Goal: Task Accomplishment & Management: Manage account settings

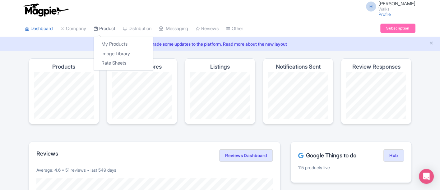
click at [106, 29] on link "Product" at bounding box center [105, 28] width 22 height 17
click at [126, 46] on link "My Products" at bounding box center [123, 45] width 59 height 10
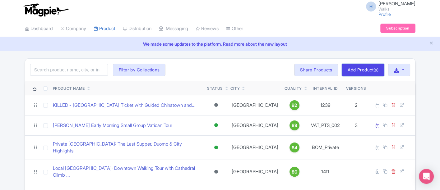
click at [372, 70] on link "Add Product(s)" at bounding box center [363, 70] width 43 height 12
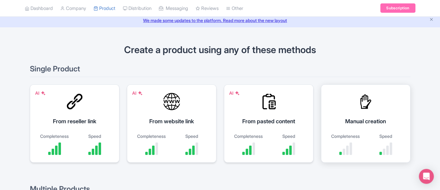
scroll to position [35, 0]
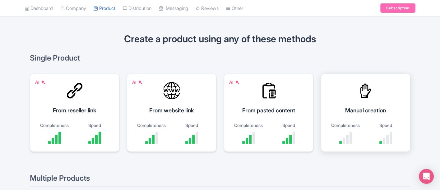
click at [386, 95] on div "Manual creation Completeness Speed" at bounding box center [366, 113] width 90 height 78
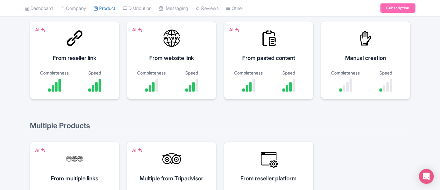
scroll to position [104, 0]
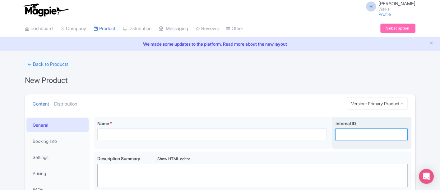
click at [345, 135] on input "Internal ID" at bounding box center [371, 135] width 72 height 12
paste input "PRG_Private"
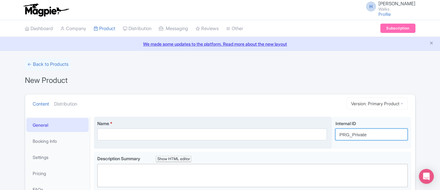
type input "PRG_Private"
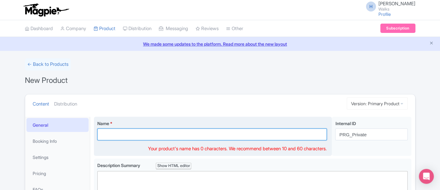
click at [111, 132] on input "Name *" at bounding box center [212, 135] width 230 height 12
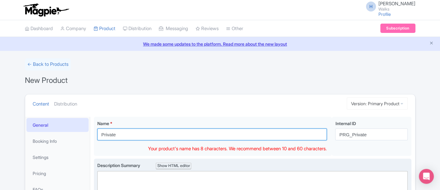
paste input "Potomac River Cruise and Georgetown Walking Tour"
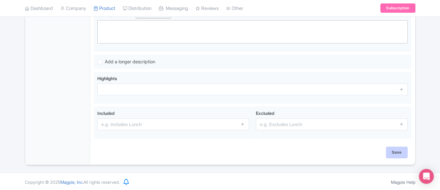
type input "Private Potomac River Cruise and Georgetown Walking Tour"
click at [400, 155] on input "Save" at bounding box center [397, 153] width 22 height 12
type input "Saving..."
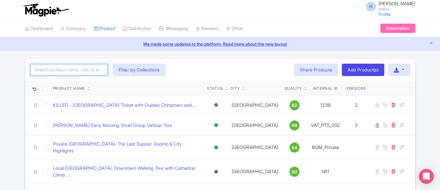
click at [75, 70] on input "search" at bounding box center [69, 70] width 78 height 12
type input "[GEOGRAPHIC_DATA]"
click button "Search" at bounding box center [0, 0] width 0 height 0
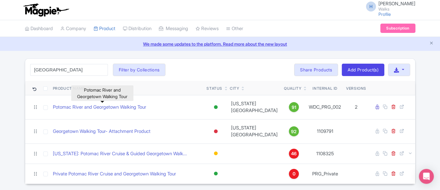
click at [96, 110] on link "Potomac River and Georgetown Walking Tour" at bounding box center [99, 107] width 93 height 7
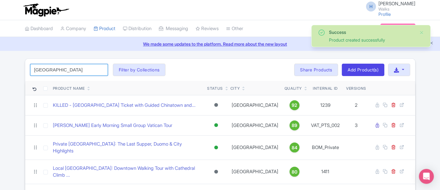
click at [71, 71] on input "georgetown" at bounding box center [69, 70] width 78 height 12
click button "Search" at bounding box center [0, 0] width 0 height 0
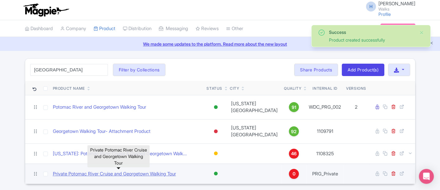
click at [98, 177] on link "Private Potomac River Cruise and Georgetown Walking Tour" at bounding box center [114, 174] width 123 height 7
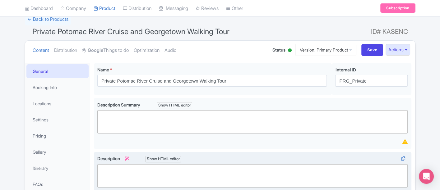
scroll to position [69, 0]
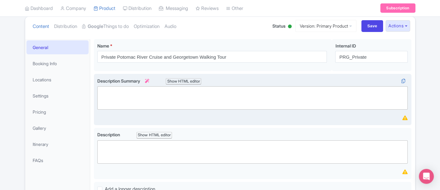
click at [113, 96] on trix-editor at bounding box center [252, 97] width 311 height 23
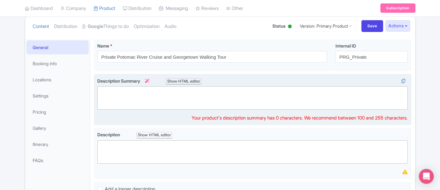
paste trix-editor "<div>&nbsp;Sail past DC’s landmarks on a private Potomac River cruise before st…"
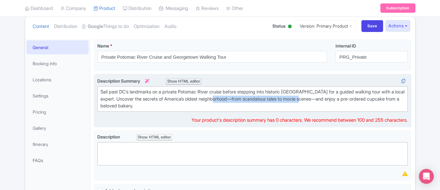
drag, startPoint x: 237, startPoint y: 100, endPoint x: 331, endPoint y: 101, distance: 94.3
click at [331, 101] on div "Sail past DC’s landmarks on a private Potomac River cruise before stepping into…" at bounding box center [252, 99] width 305 height 21
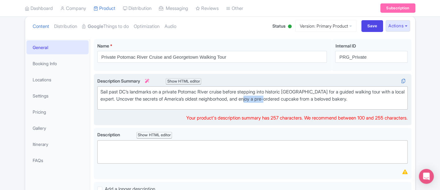
drag, startPoint x: 290, startPoint y: 98, endPoint x: 265, endPoint y: 101, distance: 25.0
click at [265, 101] on div "Sail past DC’s landmarks on a private Potomac River cruise before stepping into…" at bounding box center [252, 96] width 305 height 14
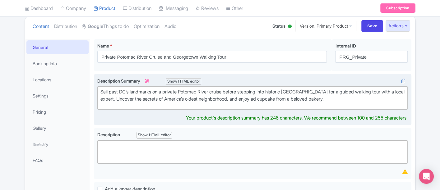
click at [265, 101] on div "Sail past DC’s landmarks on a private Potomac River cruise before stepping into…" at bounding box center [252, 96] width 305 height 14
type trix-editor "<div>&nbsp;Sail past DC’s landmarks on a private Potomac River cruise before st…"
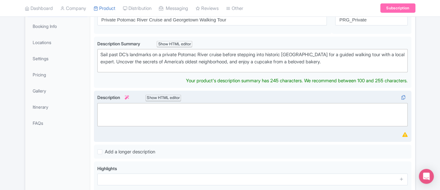
scroll to position [173, 0]
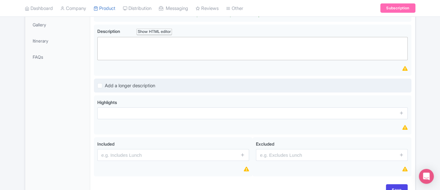
click at [105, 82] on label "Add a longer description" at bounding box center [130, 85] width 50 height 7
click at [105, 82] on input "Add a longer description" at bounding box center [107, 84] width 4 height 4
checkbox input "true"
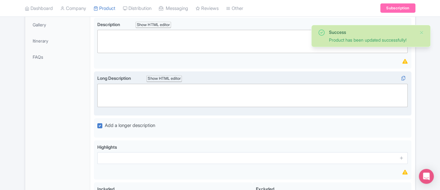
click at [131, 91] on trix-editor at bounding box center [252, 95] width 311 height 23
paste trix-editor "<div>Discover Washington DC from two unforgettable angles—water and cobblestone…"
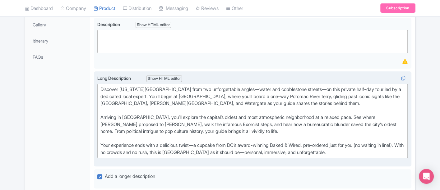
click at [227, 87] on div "Discover Washington DC from two unforgettable angles—water and cobblestone stre…" at bounding box center [252, 100] width 305 height 28
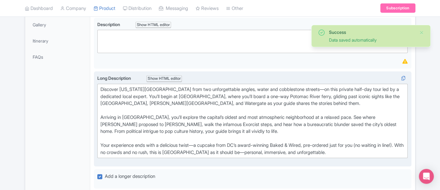
click at [297, 86] on div "Discover Washington DC from two unforgettable angles, water and cobblestone str…" at bounding box center [252, 100] width 305 height 28
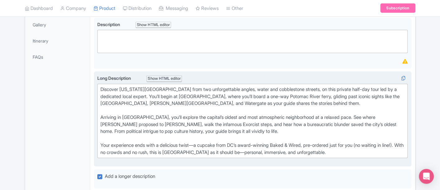
click at [200, 143] on div "Your experience ends with a delicious twist—a cupcake from DC’s award-winning B…" at bounding box center [252, 149] width 305 height 14
drag, startPoint x: 232, startPoint y: 145, endPoint x: 242, endPoint y: 143, distance: 9.8
click at [242, 143] on div "Your experience ends with a delicious twist, a cupcake from DC’s award-winning …" at bounding box center [252, 149] width 305 height 14
drag, startPoint x: 274, startPoint y: 143, endPoint x: 306, endPoint y: 143, distance: 31.7
click at [306, 143] on div "Your experience ends with a delicious twist, a cupcake from an award-winning Ba…" at bounding box center [252, 149] width 305 height 14
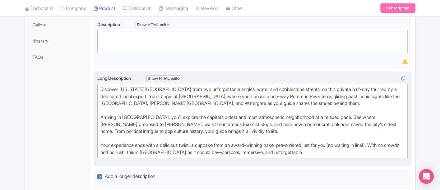
type trix-editor "<div>Discover Washington DC from two unforgettable angles, water and cobbleston…"
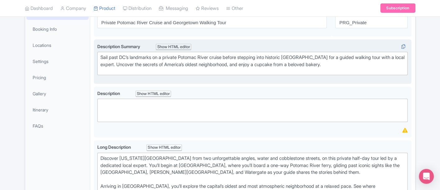
scroll to position [110, 0]
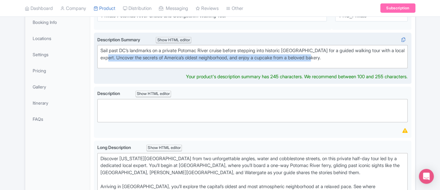
drag, startPoint x: 318, startPoint y: 64, endPoint x: 120, endPoint y: 61, distance: 197.9
click at [120, 58] on div "Sail past DC’s landmarks on a private Potomac River cruise before stepping into…" at bounding box center [252, 54] width 305 height 14
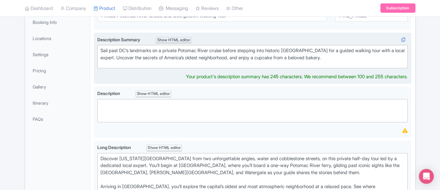
click at [288, 51] on div "Sail past DC’s landmarks on a private Potomac River cruise before stepping into…" at bounding box center [252, 54] width 305 height 14
drag, startPoint x: 277, startPoint y: 51, endPoint x: 321, endPoint y: 46, distance: 43.8
click at [321, 46] on trix-editor "Sail past DC’s landmarks on a private Potomac River cruise before stepping into…" at bounding box center [252, 56] width 311 height 23
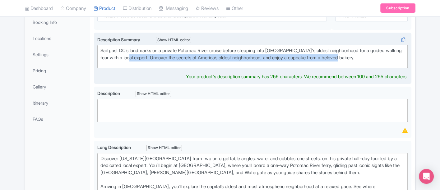
drag, startPoint x: 364, startPoint y: 56, endPoint x: 139, endPoint y: 59, distance: 224.7
click at [139, 59] on div "Sail past DC’s landmarks on a private Potomac River cruise before stepping into…" at bounding box center [252, 54] width 305 height 14
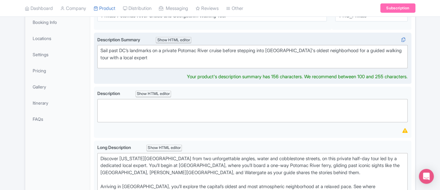
type trix-editor "<div>&nbsp;Sail past DC’s landmarks on a private Potomac River cruise before st…"
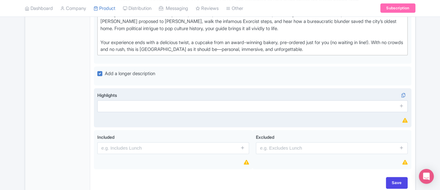
scroll to position [283, 0]
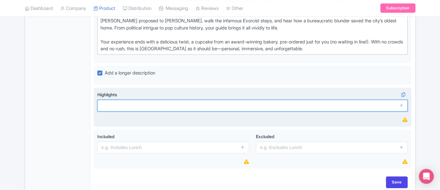
click at [114, 109] on div "Highlights" at bounding box center [252, 107] width 311 height 32
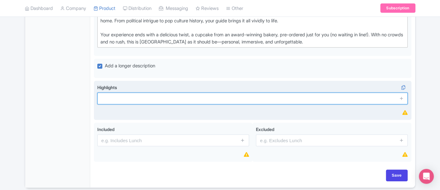
paste input "Sail the Potomac for unique views of DC’s skyline and landmarks"
type input "Sail the Potomac for unique views of DC’s skyline and landmarks"
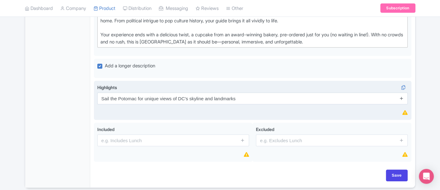
click at [401, 98] on icon at bounding box center [402, 98] width 5 height 5
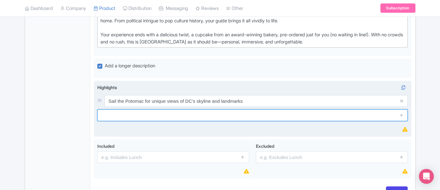
click at [108, 113] on input "text" at bounding box center [252, 116] width 311 height 12
paste input "Discover Georgetown’s history, scandals, and secrets with a dedicated guide."
type input "Discover Georgetown’s history, scandals, and secrets with a dedicated guide."
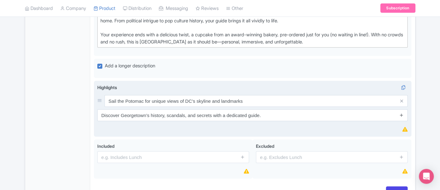
click at [404, 114] on icon at bounding box center [402, 115] width 5 height 5
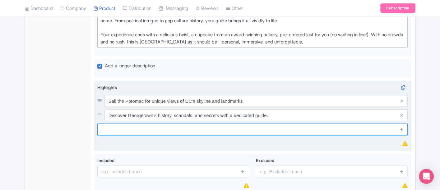
click at [124, 125] on input "text" at bounding box center [252, 130] width 311 height 12
paste input "Enjoy a handcrafted cupcake from a top local bakery (pre-ordered to skip the li…"
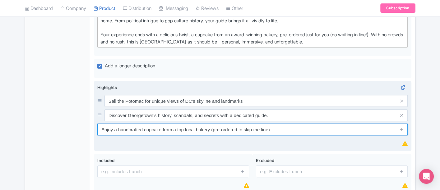
drag, startPoint x: 143, startPoint y: 128, endPoint x: 121, endPoint y: 129, distance: 22.1
click at [121, 129] on input "Enjoy a handcrafted cupcake from a top local bakery (pre-ordered to skip the li…" at bounding box center [252, 130] width 311 height 12
type input "Enjoy a cupcake from a top local bakery (pre-ordered to skip the line)."
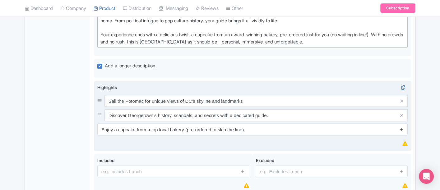
click at [402, 127] on icon at bounding box center [402, 129] width 5 height 5
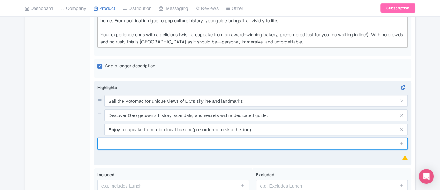
click at [116, 143] on input "text" at bounding box center [252, 144] width 311 height 12
paste input "Explore at your own pace with plenty of time for photos, questions, and storyte…"
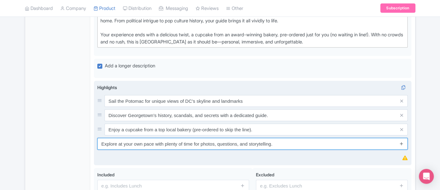
type input "Explore at your own pace with plenty of time for photos, questions, and storyte…"
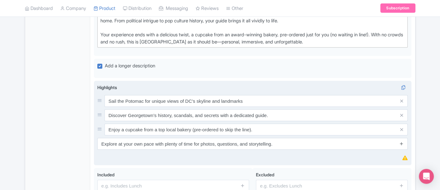
click at [404, 142] on icon at bounding box center [402, 144] width 5 height 5
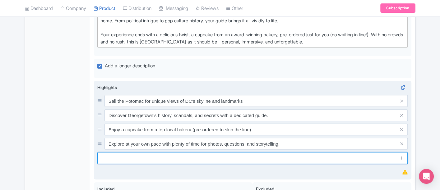
click at [137, 157] on input "text" at bounding box center [252, 158] width 311 height 12
paste input "Visit the Exorcist steps, Georgetown University, Old Stone House, and more."
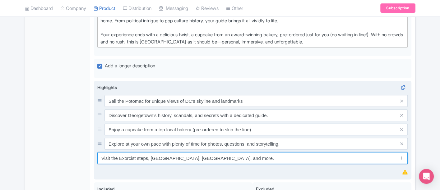
drag, startPoint x: 200, startPoint y: 157, endPoint x: 238, endPoint y: 156, distance: 38.3
click at [238, 156] on input "Visit the Exorcist steps, Georgetown University, Old Stone House, and more." at bounding box center [252, 158] width 311 height 12
type input "Visit the Exorcist steps, Georgetown University, and more."
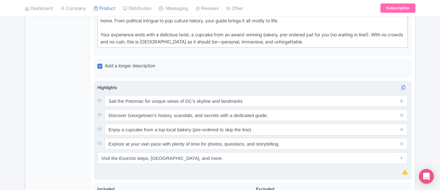
click at [399, 157] on span at bounding box center [401, 158] width 12 height 12
click at [400, 157] on icon at bounding box center [402, 158] width 5 height 5
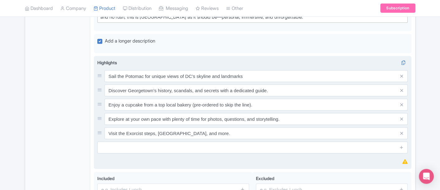
scroll to position [353, 0]
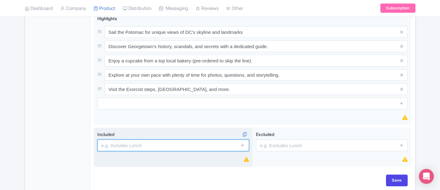
click at [171, 146] on input "text" at bounding box center [173, 146] width 152 height 12
paste input "One-way Potomac River ferry ticket"
type input "One-way Potomac River ferry ticket"
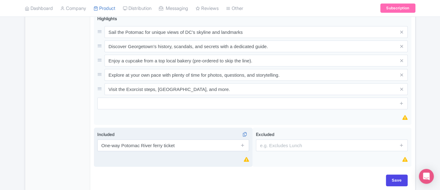
click at [248, 145] on span at bounding box center [243, 146] width 12 height 12
click at [243, 143] on icon at bounding box center [243, 145] width 5 height 5
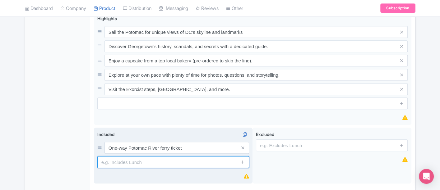
click at [197, 161] on input "text" at bounding box center [173, 163] width 152 height 12
paste input "Private guided walking tour of [GEOGRAPHIC_DATA]"
type input "Private guided walking tour of [GEOGRAPHIC_DATA]"
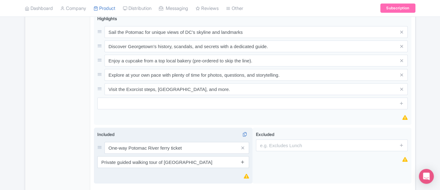
click at [242, 161] on icon at bounding box center [243, 162] width 5 height 5
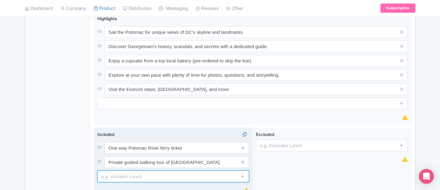
click at [118, 174] on input "text" at bounding box center [173, 177] width 152 height 12
paste input "Cupcake"
type input "Cupcake"
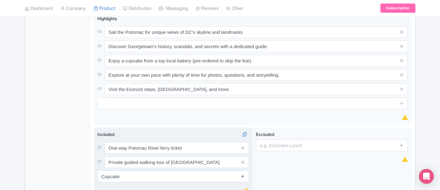
click at [242, 176] on icon at bounding box center [243, 176] width 5 height 5
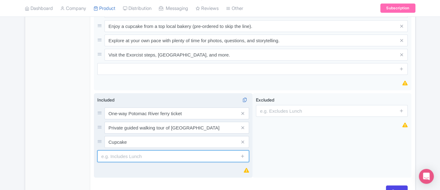
click at [133, 151] on input "text" at bounding box center [173, 157] width 152 height 12
paste input "Local English-speaking Walks guide"
drag, startPoint x: 152, startPoint y: 154, endPoint x: 161, endPoint y: 155, distance: 8.4
click at [161, 154] on input "Local English-speaking Walks guide" at bounding box center [173, 157] width 152 height 12
click at [161, 155] on input "Local English-speakingguide" at bounding box center [173, 157] width 152 height 12
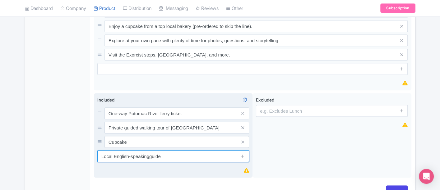
click at [150, 156] on input "Local English-speakingguide" at bounding box center [173, 157] width 152 height 12
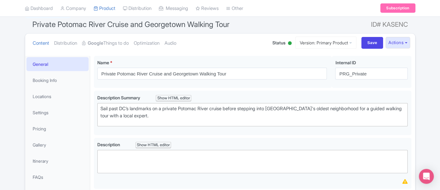
scroll to position [41, 0]
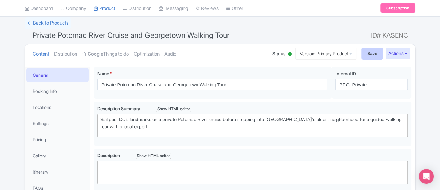
type input "Local English-speaking guide"
click at [376, 52] on input "Save" at bounding box center [373, 54] width 22 height 12
type input "Update Product"
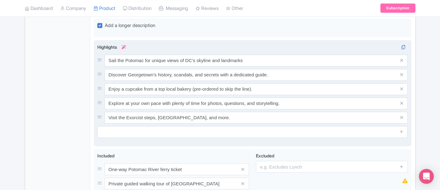
scroll to position [315, 0]
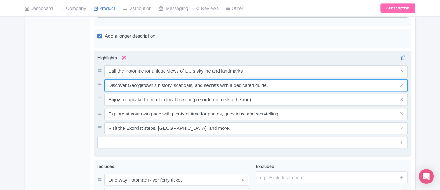
drag, startPoint x: 276, startPoint y: 84, endPoint x: 105, endPoint y: 84, distance: 171.1
click at [105, 84] on input "Discover Georgetown’s history, scandals, and secrets with a dedicated guide." at bounding box center [257, 86] width 304 height 12
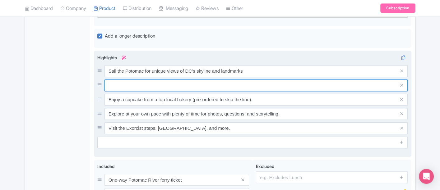
paste input "Hear insider stories from politics to pop culture"
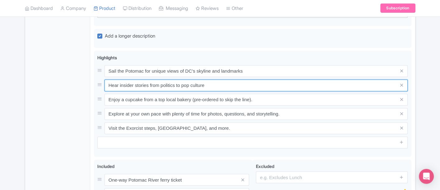
type input "Hear insider stories from politics to pop culture"
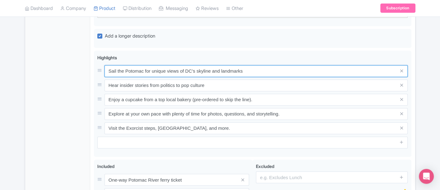
drag, startPoint x: 246, startPoint y: 69, endPoint x: 89, endPoint y: 72, distance: 157.5
click at [89, 72] on div "General Booking Info Locations Settings Pricing Gallery Itinerary FAQs Private …" at bounding box center [220, 31] width 390 height 484
paste input "Sail the Potomac River past DC’s top landmarks"
type input "Sail the Potomac River past DC’s top landmarks"
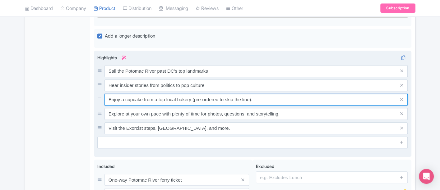
drag, startPoint x: 260, startPoint y: 95, endPoint x: 98, endPoint y: 104, distance: 162.3
click at [98, 104] on div "Sail the Potomac River past DC’s top landmarks Hear insider stories from politi…" at bounding box center [252, 99] width 311 height 69
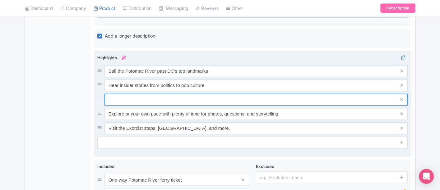
paste input "Explore Georgetown with a private local guide"
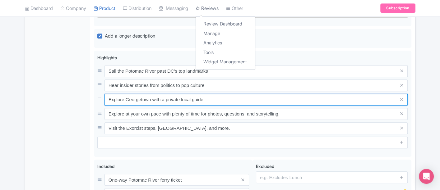
type input "Explore Georgetown with a private local guide"
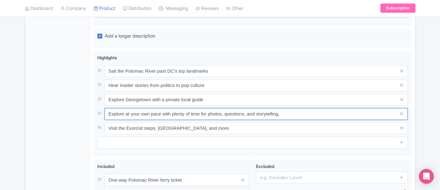
drag, startPoint x: 293, startPoint y: 113, endPoint x: 92, endPoint y: 109, distance: 200.7
click at [90, 110] on div "Private Potomac River Cruise and Georgetown Walking Tour Name * i Private Potom…" at bounding box center [252, 31] width 325 height 484
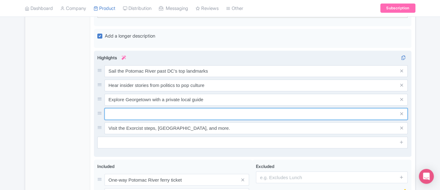
paste input "Enjoy a cupcake from an award-winning bakery"
type input "Enjoy a cupcake from an award-winning bakery"
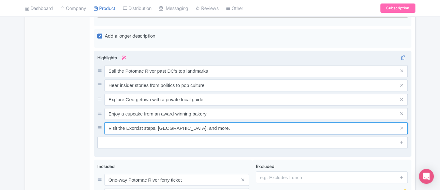
click at [239, 125] on input "Visit the Exorcist steps, Georgetown University, and more." at bounding box center [257, 129] width 304 height 12
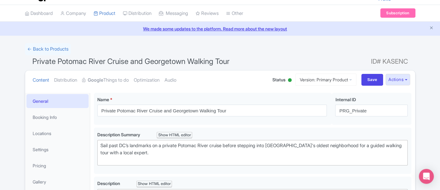
scroll to position [4, 0]
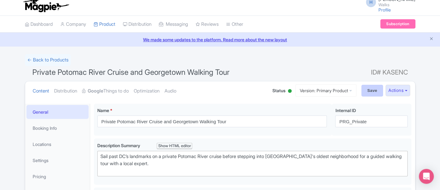
type input "Visit the Exorcist steps, Georgetown University, and more"
click at [366, 88] on input "Save" at bounding box center [373, 91] width 22 height 12
type input "Saving..."
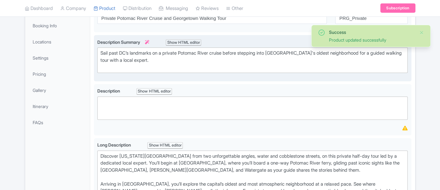
scroll to position [108, 0]
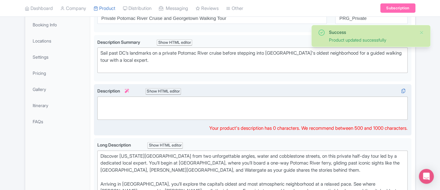
click at [167, 101] on trix-editor at bounding box center [252, 108] width 311 height 23
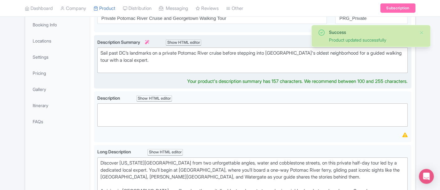
scroll to position [115, 0]
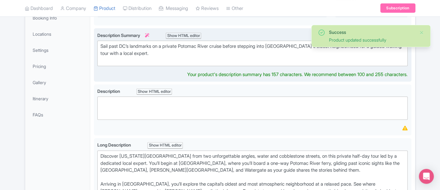
click at [133, 65] on div "Description Summary i Show HTML editor Bold Italic Strikethrough Link Heading Q…" at bounding box center [252, 55] width 311 height 46
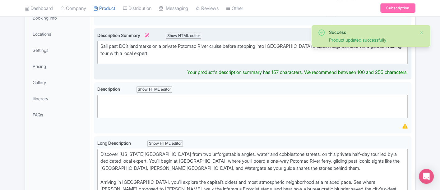
click at [123, 59] on trix-editor "Sail past DC’s landmarks on a private Potomac River cruise before stepping into…" at bounding box center [252, 52] width 311 height 23
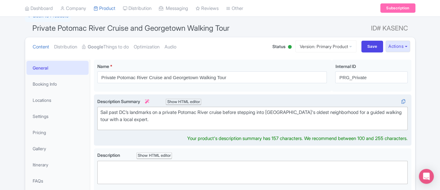
scroll to position [46, 0]
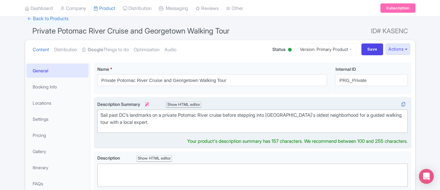
click at [182, 115] on div "Sail past DC’s landmarks on a private Potomac River cruise before stepping into…" at bounding box center [252, 119] width 305 height 14
type trix-editor "<div>&nbsp;Sail past DC’s landmarks on a Potomac River cruise before stepping i…"
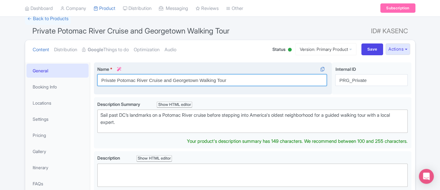
scroll to position [53, 0]
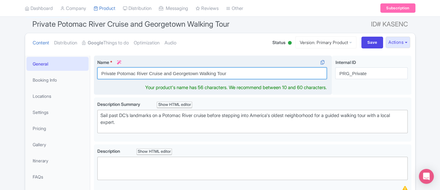
click at [175, 78] on input "Private Potomac River Cruise and Georgetown Walking Tour" at bounding box center [212, 74] width 230 height 12
click at [175, 72] on input "Private Potomac River Cruise and Georgetown Walking Tour" at bounding box center [212, 74] width 230 height 12
drag, startPoint x: 118, startPoint y: 73, endPoint x: 96, endPoint y: 76, distance: 21.3
click at [96, 76] on div "Name * i Private Potomac River Cruise and Private Georgetown Walking Tour Your …" at bounding box center [213, 76] width 238 height 40
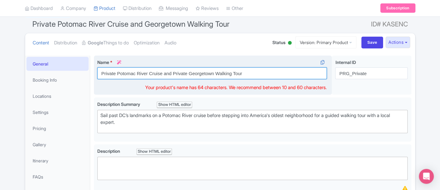
click at [187, 72] on input "Private Potomac River Cruise and Private Georgetown Walking Tour" at bounding box center [212, 74] width 230 height 12
type input "Private Potomac River Cruise and Georgetown Walking Tour"
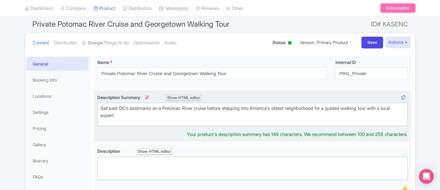
click at [343, 116] on div "Sail past DC’s landmarks on a Potomac River cruise before stepping into America…" at bounding box center [252, 112] width 305 height 14
type trix-editor "<div>&nbsp;Sail past DC’s landmarks on a Potomac River cruise before stepping i…"
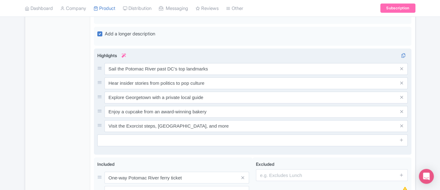
scroll to position [329, 0]
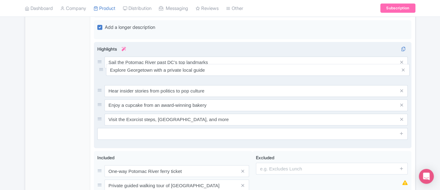
drag, startPoint x: 101, startPoint y: 88, endPoint x: 103, endPoint y: 69, distance: 19.7
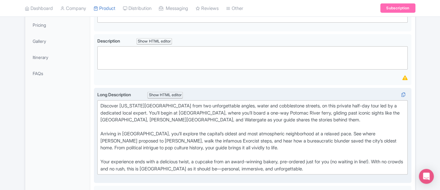
scroll to position [149, 0]
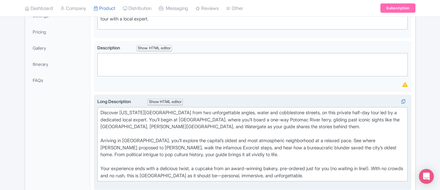
click at [100, 141] on div "Discover Washington DC from two unforgettable angles, water and cobblestone str…" at bounding box center [252, 145] width 305 height 70
click at [102, 138] on div "Discover Washington DC from two unforgettable angles, water and cobblestone str…" at bounding box center [252, 145] width 305 height 70
type trix-editor "<div>Discover Washington DC from two unforgettable angles, water and cobbleston…"
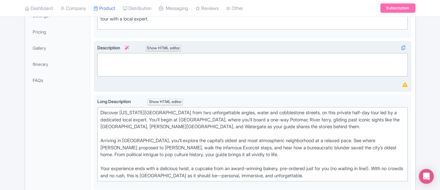
click at [188, 74] on trix-editor at bounding box center [252, 64] width 311 height 23
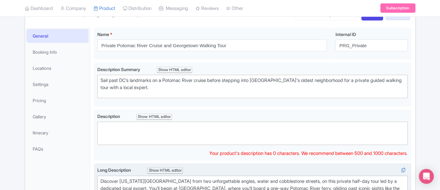
scroll to position [80, 0]
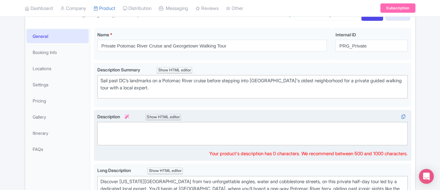
paste trix-editor "<div>&nbsp;Glide along the Potomac on a private river cruise, then explore Geor…"
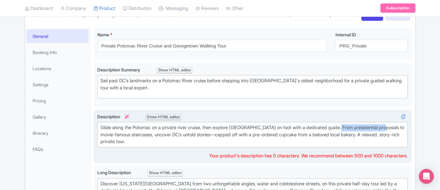
drag, startPoint x: 348, startPoint y: 128, endPoint x: 397, endPoint y: 126, distance: 48.9
click at [397, 126] on div "Glide along the Potomac on a private river cruise, then explore Georgetown on f…" at bounding box center [252, 134] width 305 height 21
drag, startPoint x: 398, startPoint y: 128, endPoint x: 349, endPoint y: 126, distance: 48.6
click at [349, 126] on div "Glide along the Potomac on a private river cruise, then explore Georgetown on f…" at bounding box center [252, 134] width 305 height 21
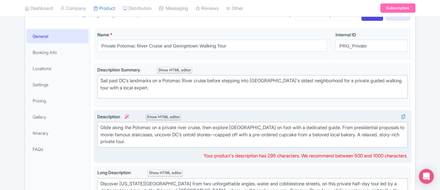
click at [349, 126] on div "Glide along the Potomac on a private river cruise, then explore Georgetown on f…" at bounding box center [252, 134] width 305 height 21
click at [152, 135] on div "Glide along the Potomac on a private river cruise, then explore Georgetown on f…" at bounding box center [252, 134] width 305 height 21
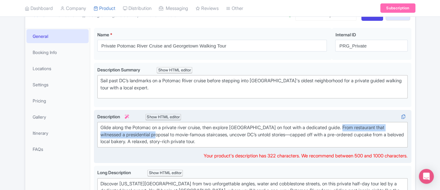
drag, startPoint x: 350, startPoint y: 128, endPoint x: 150, endPoint y: 133, distance: 200.5
click at [150, 133] on div "Glide along the Potomac on a private river cruise, then explore Georgetown on f…" at bounding box center [252, 134] width 305 height 21
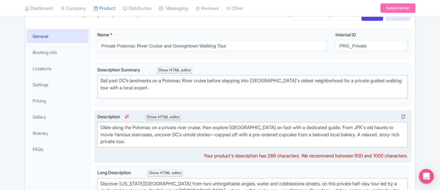
click at [350, 127] on div "Glide along the Potomac on a private river cruise, then explore Georgetown on f…" at bounding box center [252, 134] width 305 height 21
drag, startPoint x: 109, startPoint y: 134, endPoint x: 144, endPoint y: 137, distance: 34.6
click at [144, 137] on div "Glide along the Potomac on a private river cruise, then explore Georgetown on f…" at bounding box center [252, 134] width 305 height 21
drag, startPoint x: 175, startPoint y: 133, endPoint x: 130, endPoint y: 135, distance: 44.9
click at [130, 135] on div "Glide along the Potomac on a private river cruise, then explore Georgetown on f…" at bounding box center [252, 134] width 305 height 21
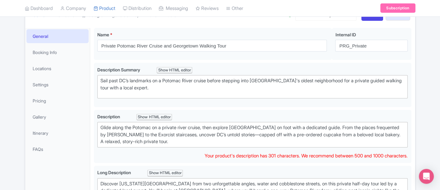
scroll to position [46, 0]
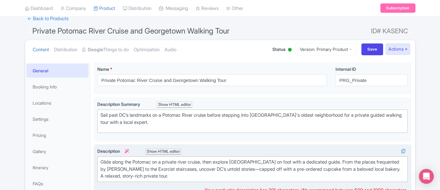
click at [166, 167] on div "Glide along the Potomac on a private river cruise, then explore Georgetown on f…" at bounding box center [252, 169] width 305 height 21
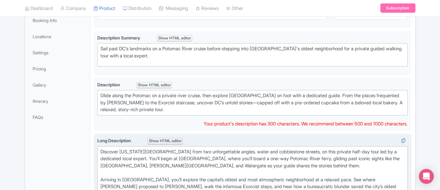
scroll to position [115, 0]
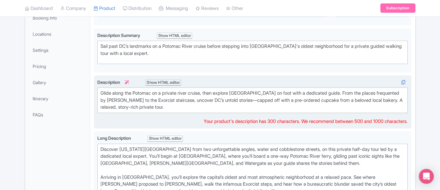
click at [229, 100] on div "Glide along the Potomac on a private river cruise, then explore Georgetown on f…" at bounding box center [252, 100] width 305 height 21
click at [196, 100] on div "Glide along the Potomac on a private river cruise, then explore Georgetown on f…" at bounding box center [252, 100] width 305 height 21
click at [209, 99] on div "Glide along the Potomac on a private river cruise, then explore Georgetown on f…" at bounding box center [252, 100] width 305 height 21
type trix-editor "<div>&nbsp;Glide along the Potomac on a private river cruise, then explore Geor…"
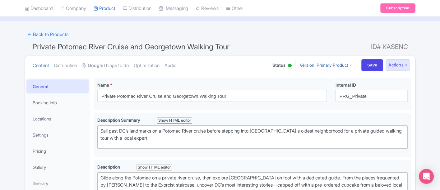
scroll to position [0, 0]
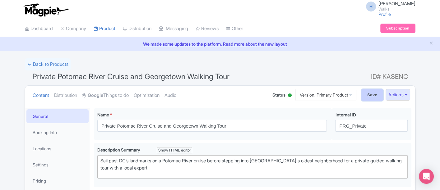
click at [362, 94] on input "Save" at bounding box center [373, 95] width 22 height 12
type input "Saving..."
